Goal: Task Accomplishment & Management: Use online tool/utility

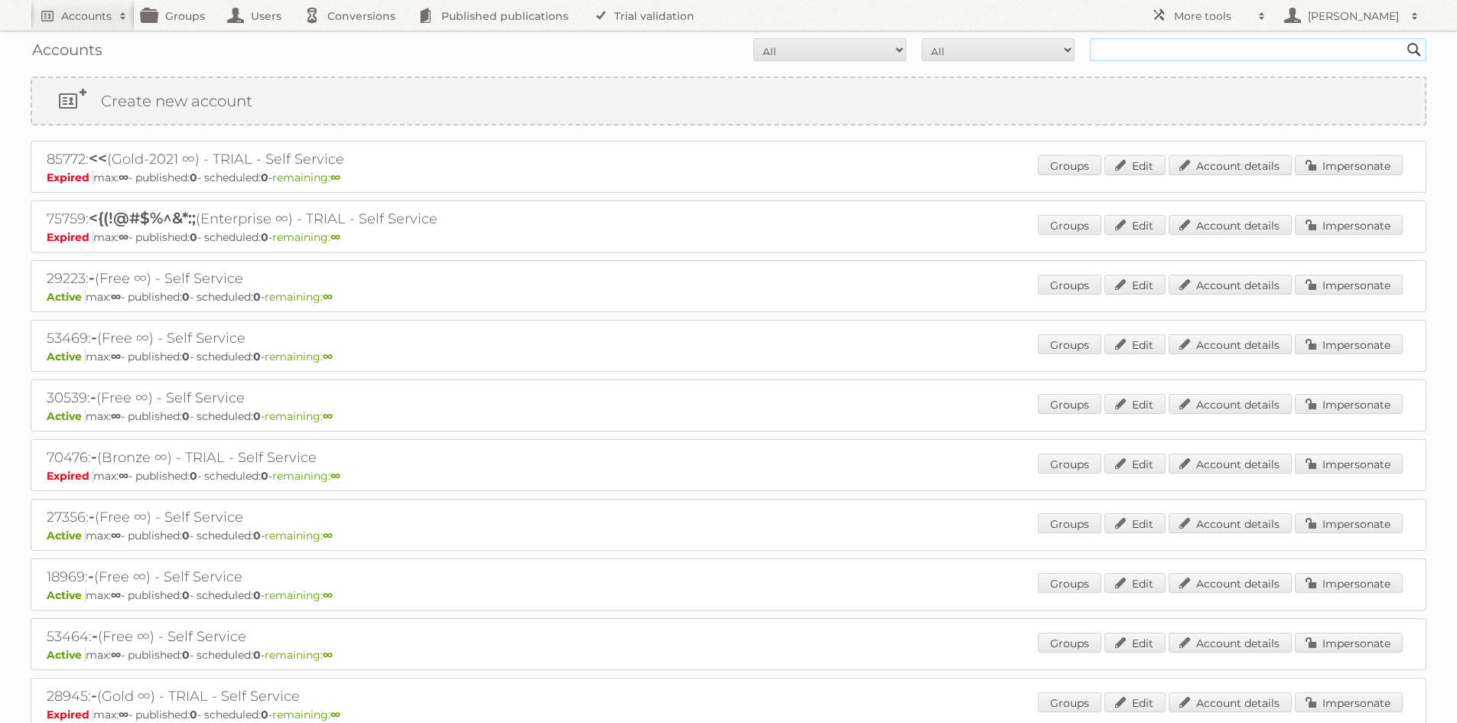
click at [1207, 58] on input "text" at bounding box center [1258, 49] width 336 height 23
type input "roobol"
click at [1402, 38] on input "Search" at bounding box center [1413, 49] width 23 height 23
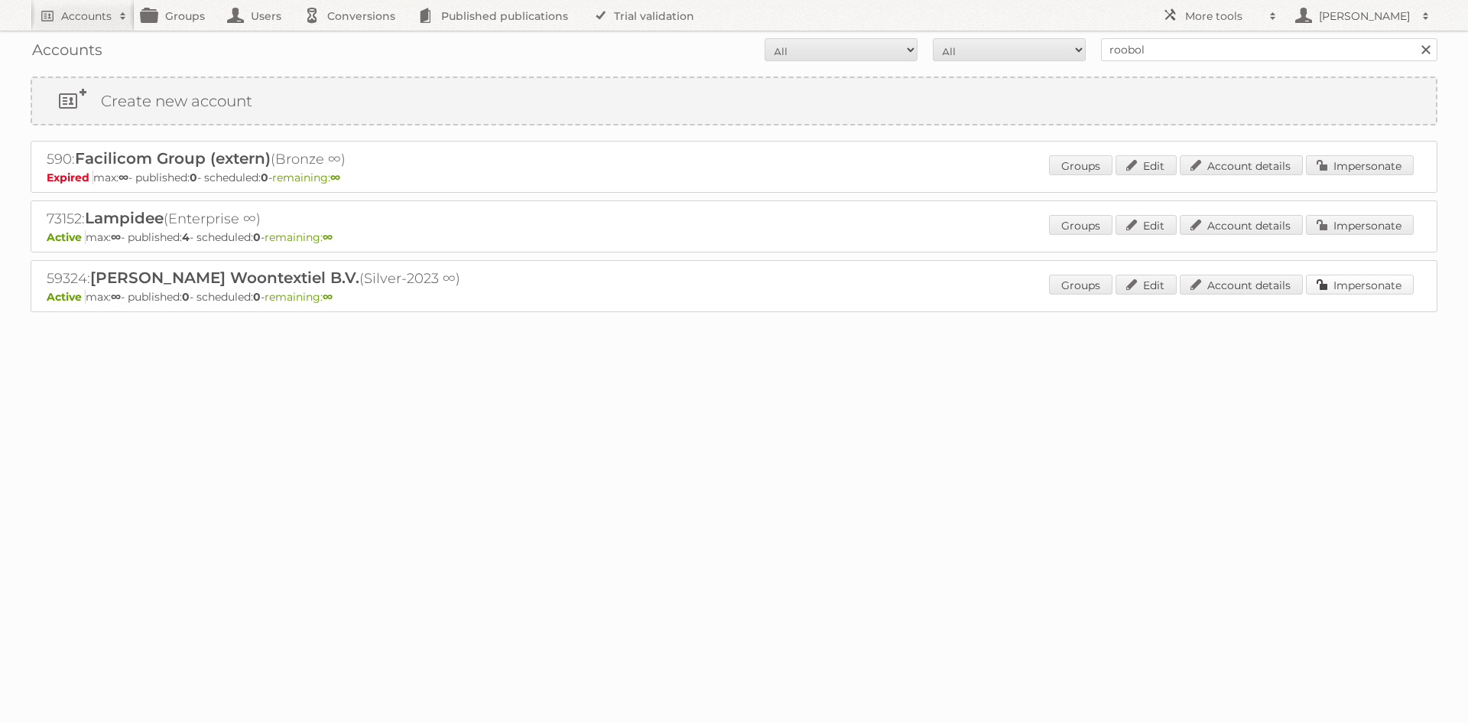
click at [1399, 290] on link "Impersonate" at bounding box center [1360, 284] width 108 height 20
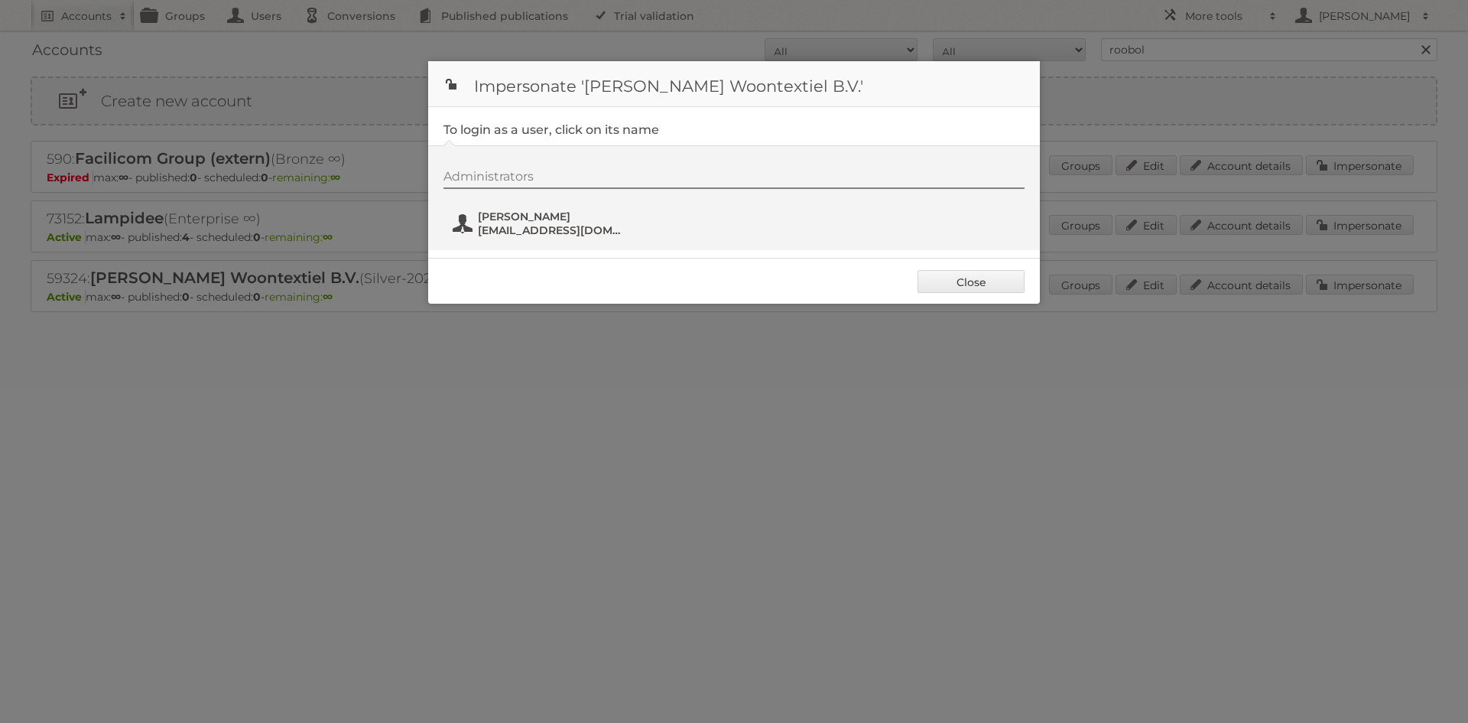
click at [466, 216] on button "Janneke Schouten marketing@roobol.com" at bounding box center [541, 223] width 180 height 31
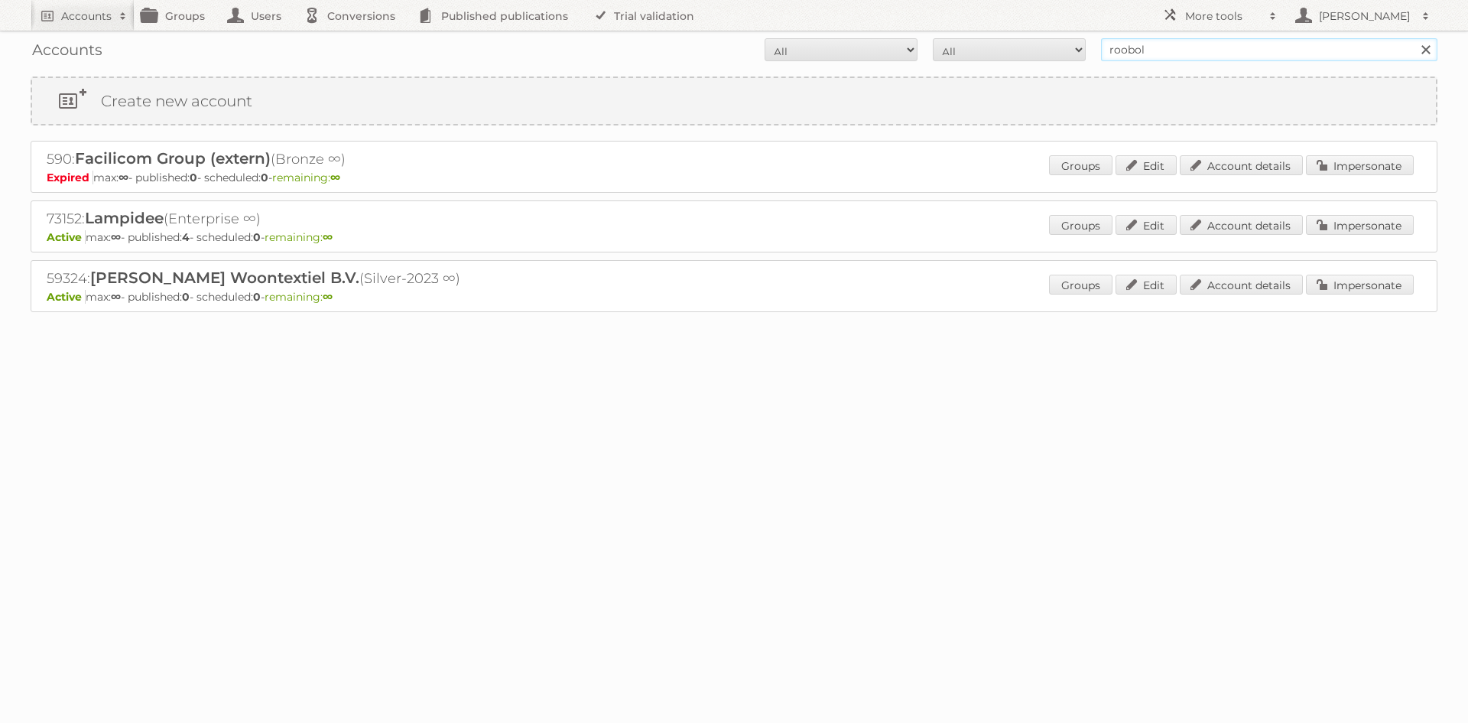
click at [1145, 50] on input "roobol" at bounding box center [1269, 49] width 336 height 23
type input "expert"
click at [1414, 38] on input "Search" at bounding box center [1425, 49] width 23 height 23
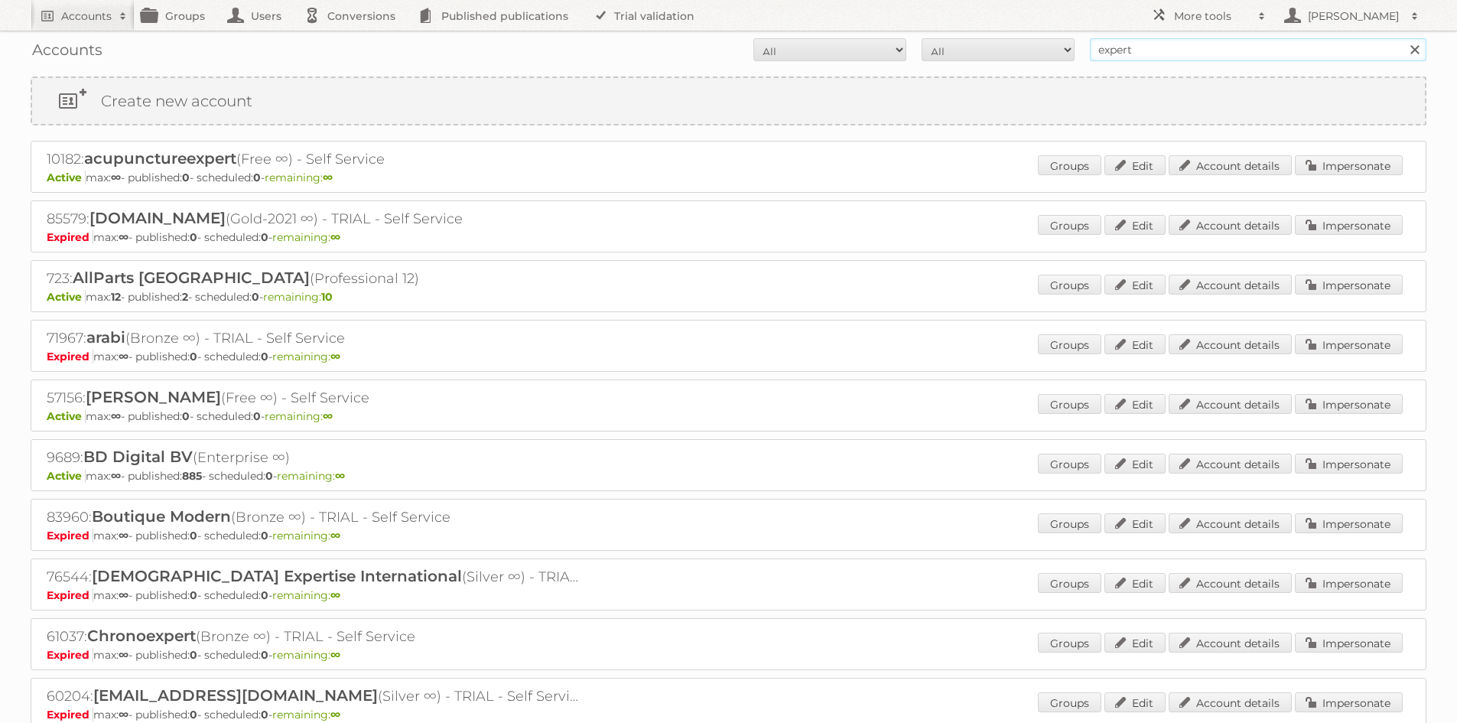
click at [1135, 52] on input "expert" at bounding box center [1258, 49] width 336 height 23
type input "rosalie"
click at [1402, 38] on input "Search" at bounding box center [1413, 49] width 23 height 23
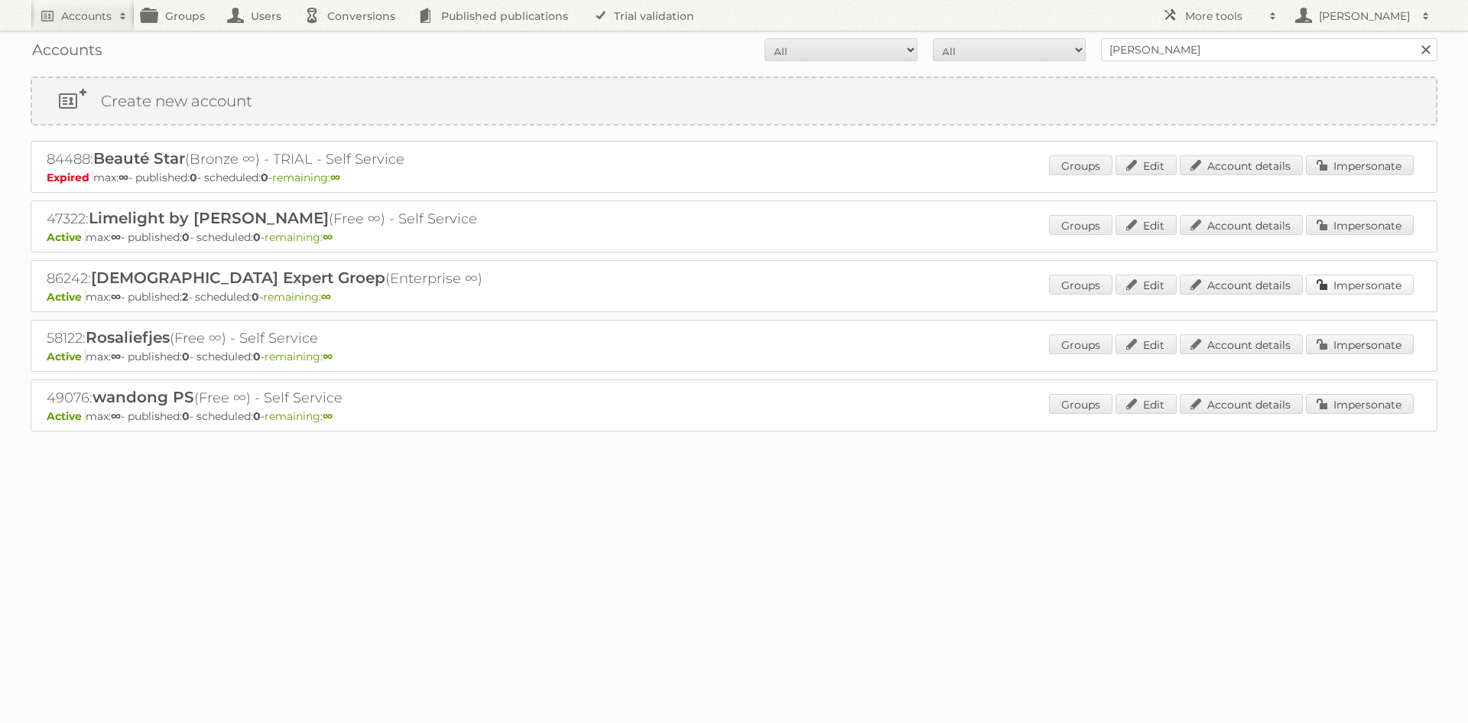
click at [1314, 282] on link "Impersonate" at bounding box center [1360, 284] width 108 height 20
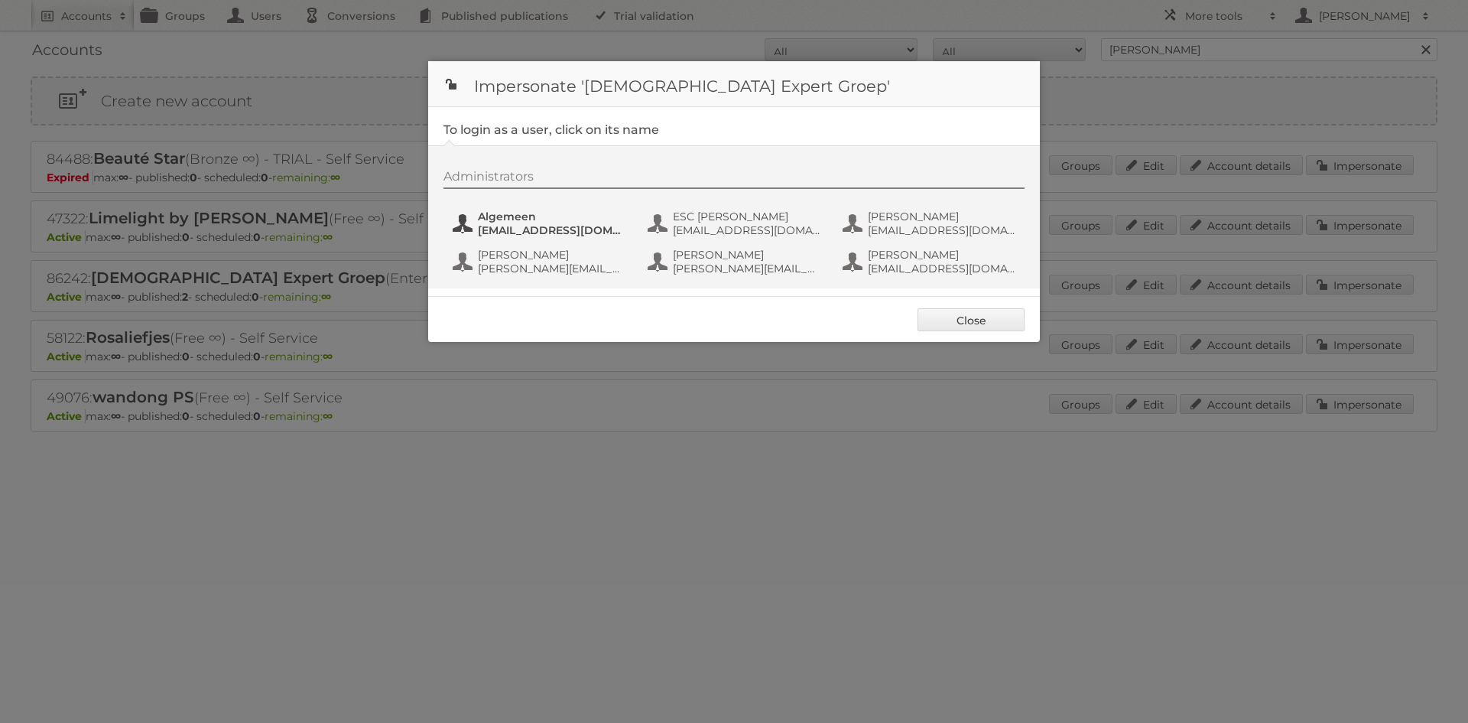
click at [595, 233] on span "marketing@expert.nl" at bounding box center [552, 230] width 148 height 14
